Goal: Check status: Check status

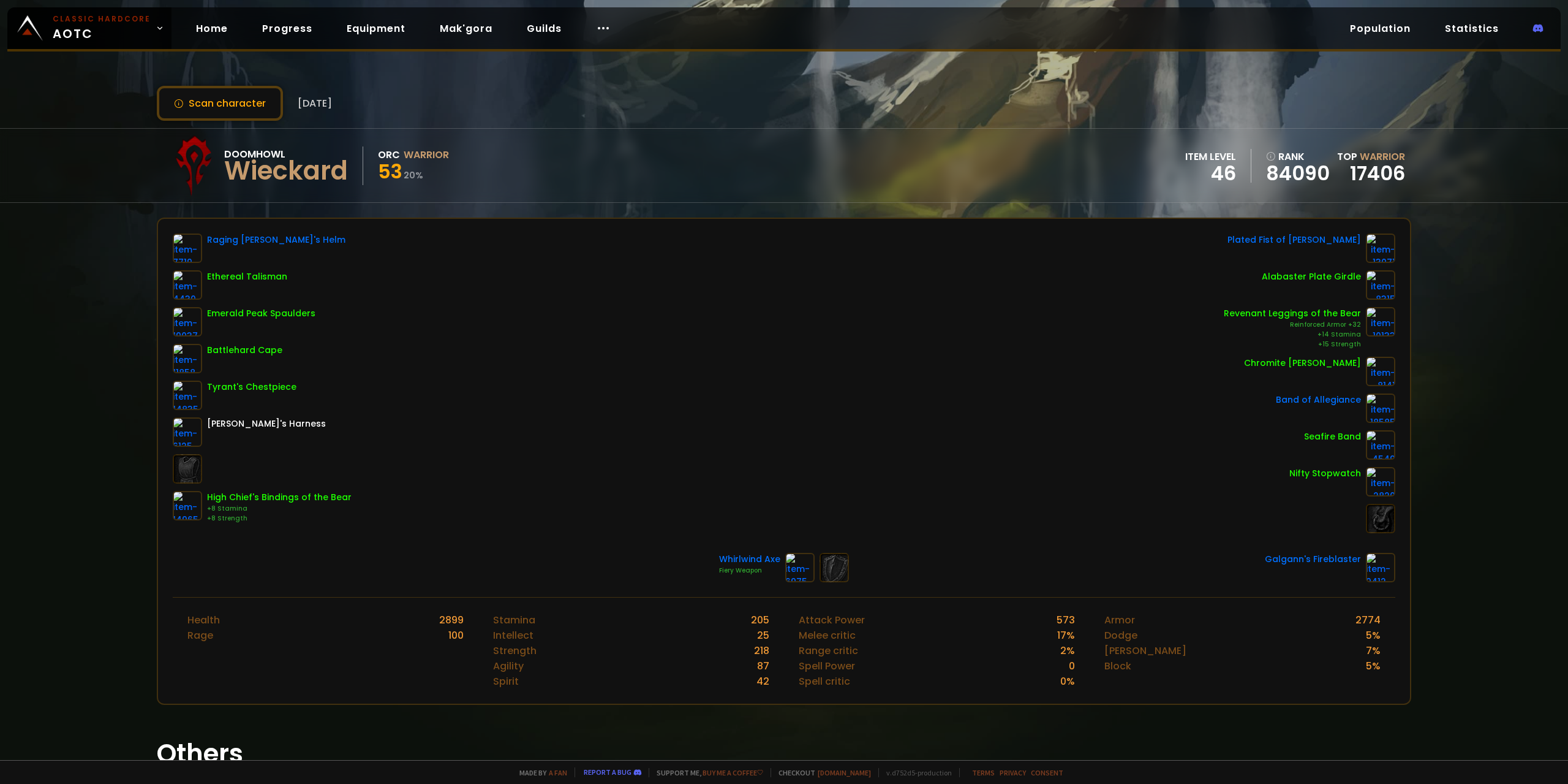
click at [77, 363] on div "Scan character 8 days ago Doomhowl Wieckard Orc Warrior 53 20 % item level 46 r…" at bounding box center [784, 380] width 1568 height 760
drag, startPoint x: 401, startPoint y: 179, endPoint x: 392, endPoint y: 179, distance: 9.0
click at [392, 179] on span "53" at bounding box center [390, 172] width 25 height 28
click at [78, 589] on div "Scan character 8 days ago Doomhowl Wieckard Orc Warrior 53 20 % item level 46 r…" at bounding box center [784, 380] width 1568 height 760
drag, startPoint x: 303, startPoint y: 103, endPoint x: 350, endPoint y: 105, distance: 47.0
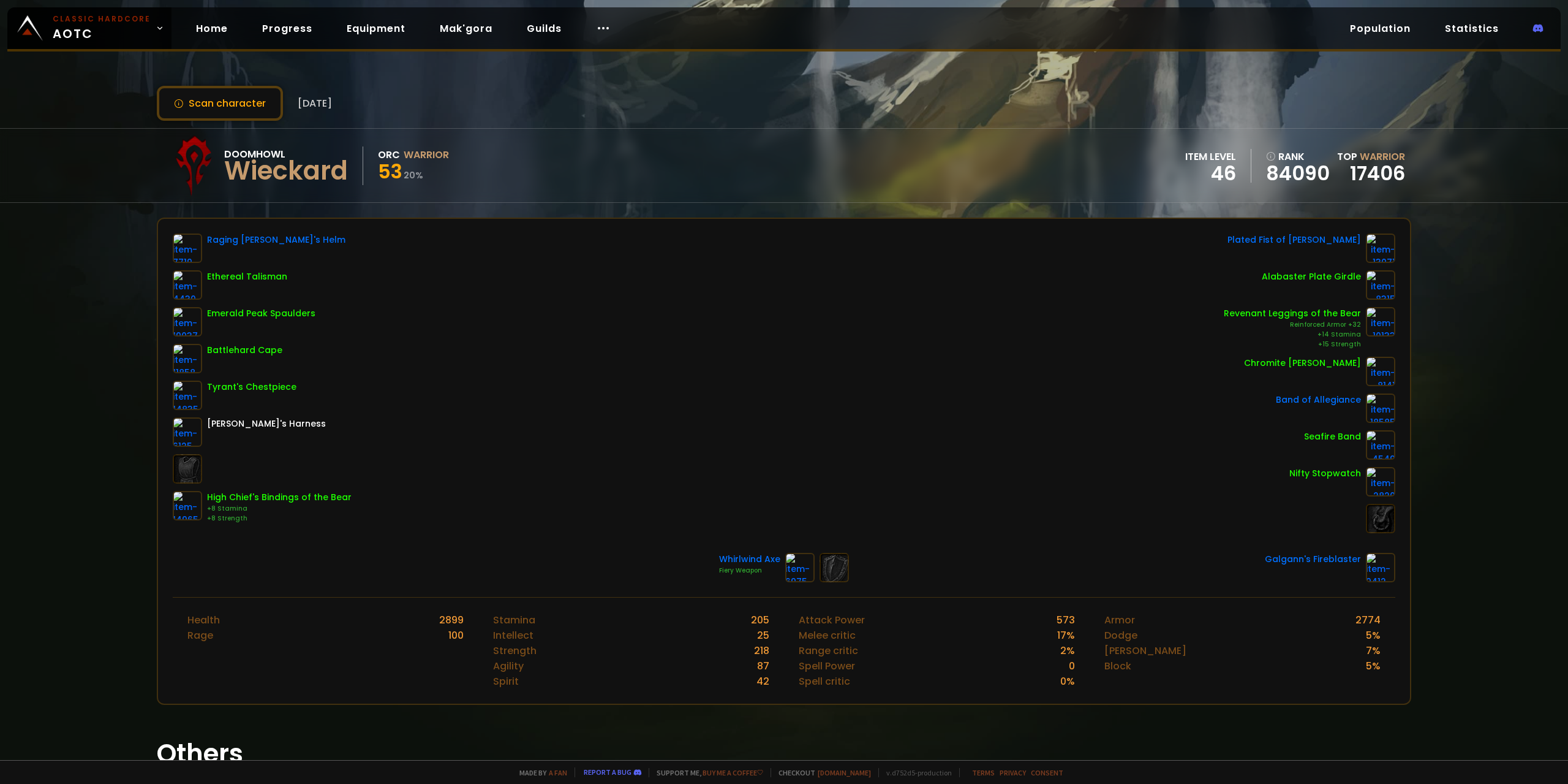
click at [332, 105] on span "[DATE]" at bounding box center [315, 103] width 34 height 16
click at [357, 106] on div "Scan character 8 days ago" at bounding box center [784, 103] width 1255 height 35
drag, startPoint x: 406, startPoint y: 167, endPoint x: 320, endPoint y: 176, distance: 86.5
click at [320, 176] on div "Doomhowl Wieckard Orc Warrior 53 20 %" at bounding box center [306, 165] width 286 height 61
click at [237, 161] on div "Wieckard" at bounding box center [286, 171] width 123 height 19
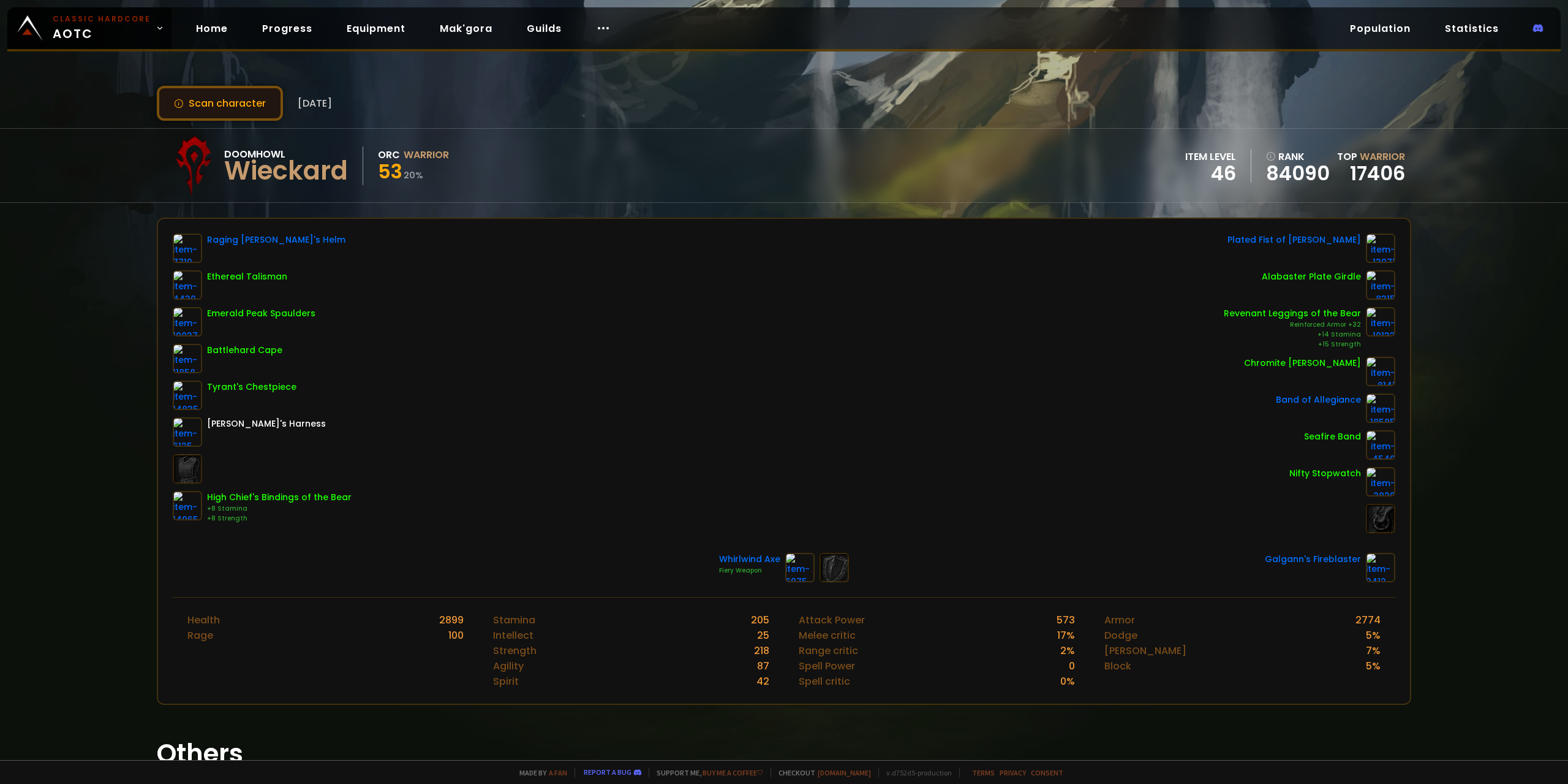
click at [212, 88] on button "Scan character" at bounding box center [220, 103] width 126 height 35
